Goal: Navigation & Orientation: Find specific page/section

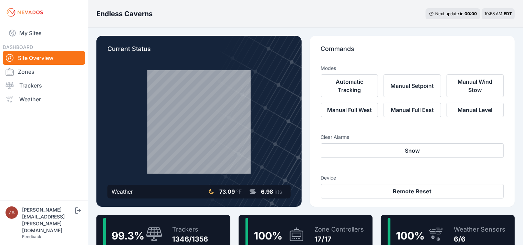
click at [31, 30] on link "My Sites" at bounding box center [44, 33] width 82 height 17
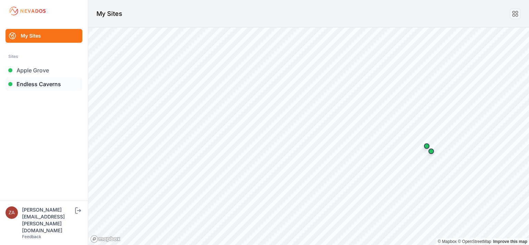
click at [30, 87] on link "Endless Caverns" at bounding box center [44, 84] width 77 height 14
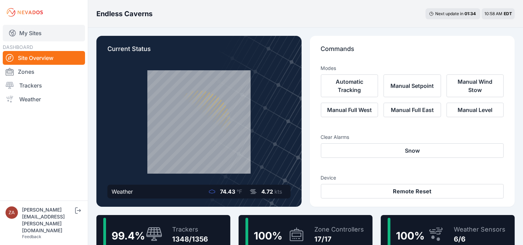
click at [35, 35] on link "My Sites" at bounding box center [44, 33] width 82 height 17
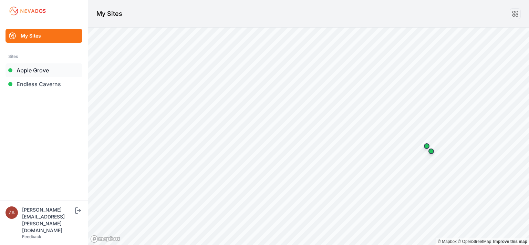
click at [37, 73] on link "Apple Grove" at bounding box center [44, 70] width 77 height 14
